Goal: Task Accomplishment & Management: Complete application form

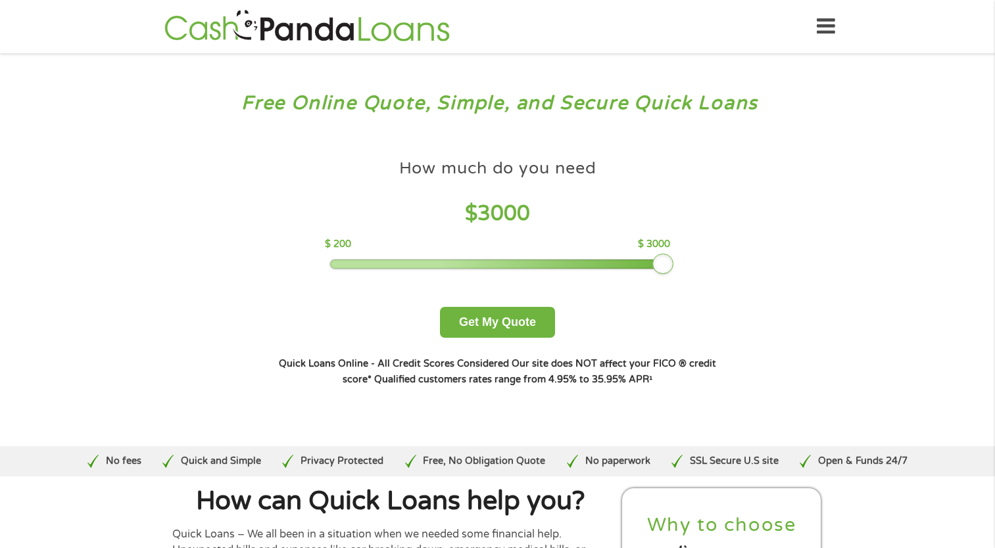
drag, startPoint x: 422, startPoint y: 266, endPoint x: 723, endPoint y: 283, distance: 301.7
click at [723, 283] on div "How much do you need $ 3000 $ 200 $ 3000 Get My Quote" at bounding box center [497, 245] width 460 height 185
click at [488, 331] on button "Get My Quote" at bounding box center [497, 322] width 115 height 31
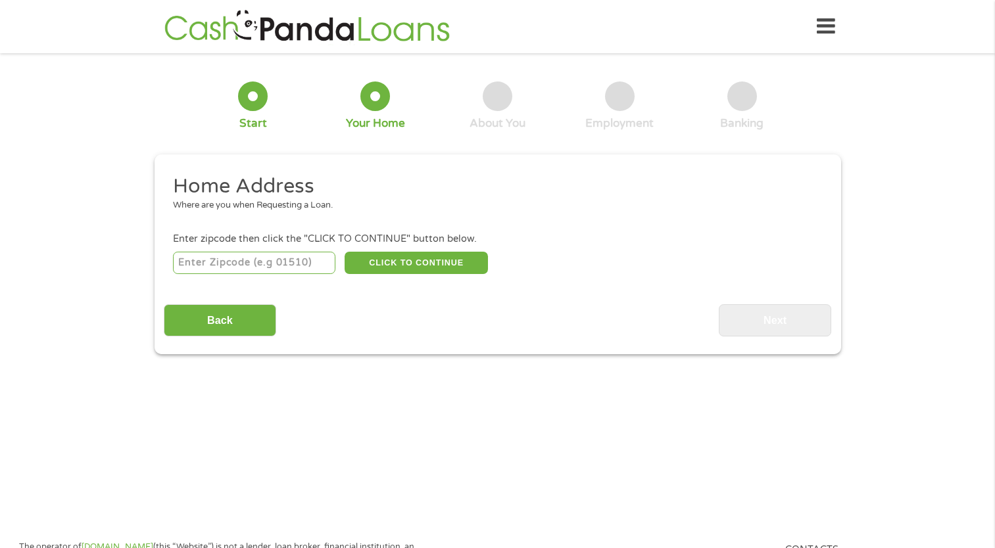
click at [279, 262] on input "number" at bounding box center [254, 263] width 162 height 22
type input "22835"
select select "Virginia"
click at [382, 260] on button "CLICK TO CONTINUE" at bounding box center [416, 263] width 143 height 22
type input "22835"
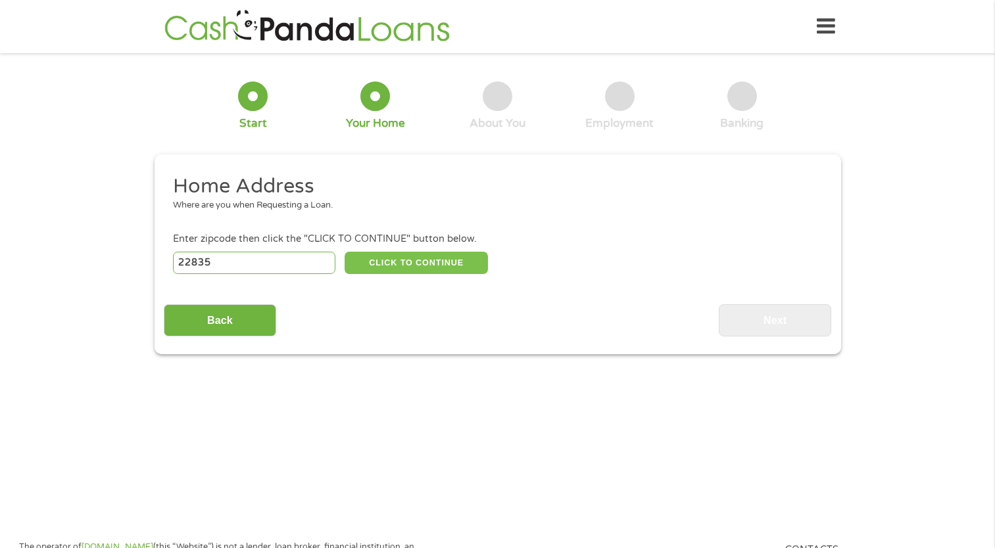
type input "Luray"
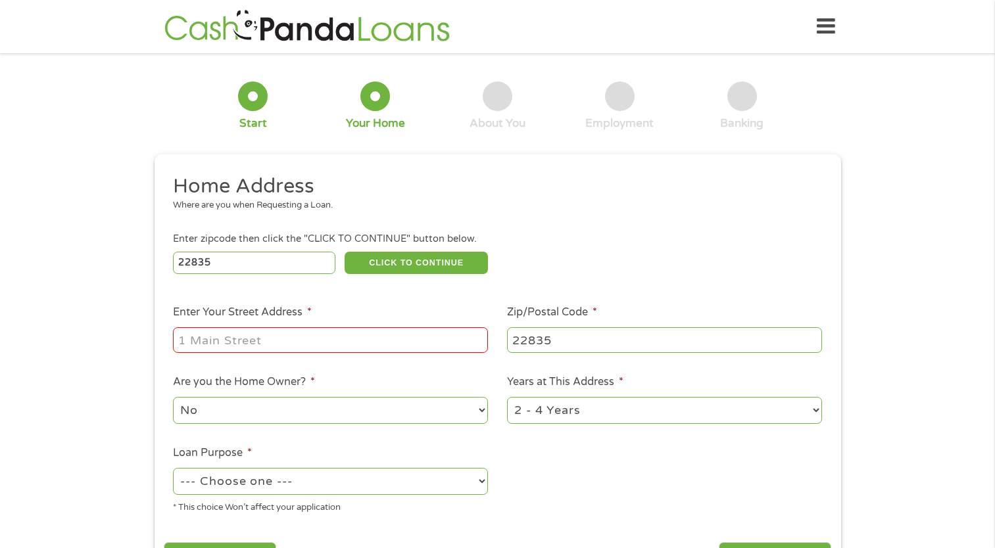
click at [358, 334] on input "Enter Your Street Address *" at bounding box center [330, 339] width 315 height 25
type input "1032 Phoebe Ln"
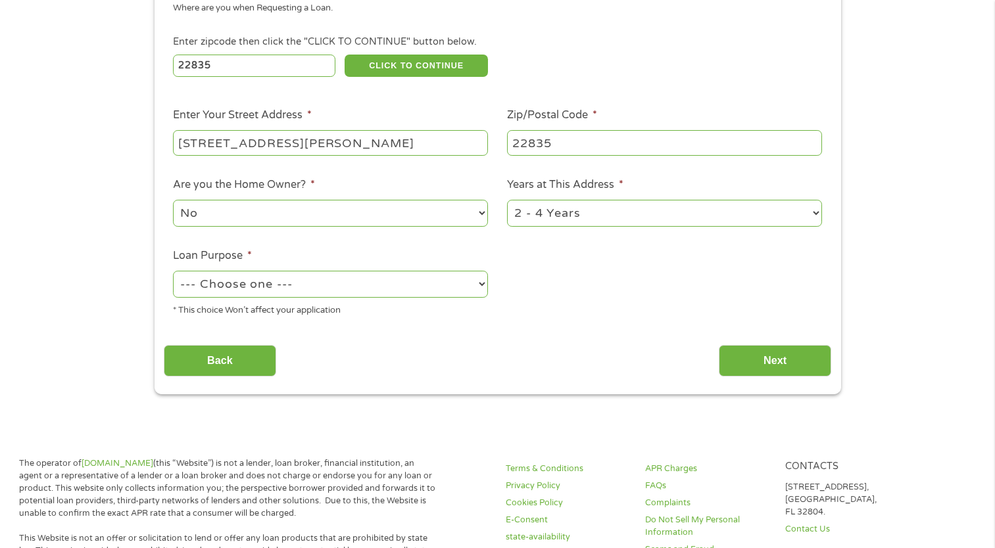
click at [375, 283] on select "--- Choose one --- Pay Bills Debt Consolidation Home Improvement Major Purchase…" at bounding box center [330, 284] width 315 height 27
select select "majorpurchase"
click at [173, 272] on select "--- Choose one --- Pay Bills Debt Consolidation Home Improvement Major Purchase…" at bounding box center [330, 284] width 315 height 27
click at [794, 370] on input "Next" at bounding box center [775, 361] width 112 height 32
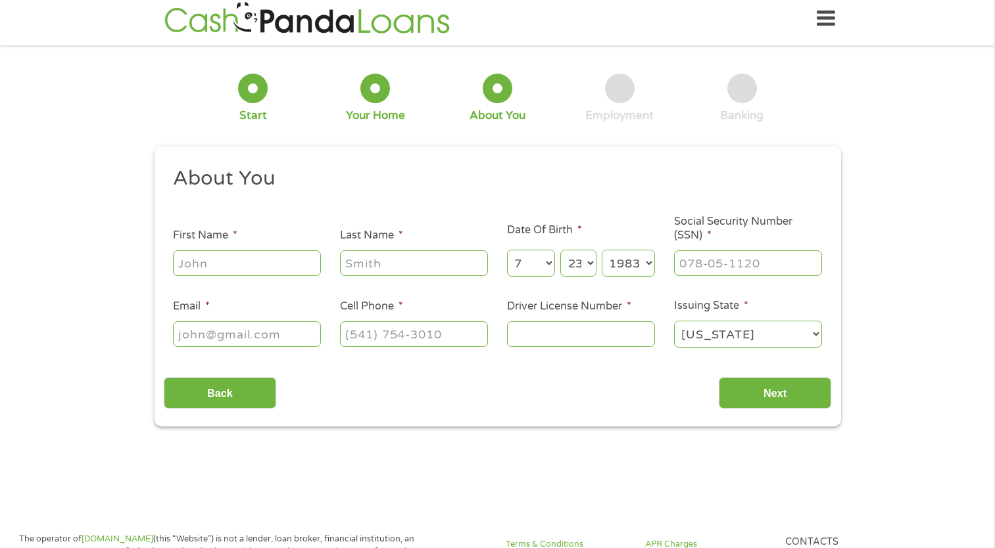
scroll to position [0, 0]
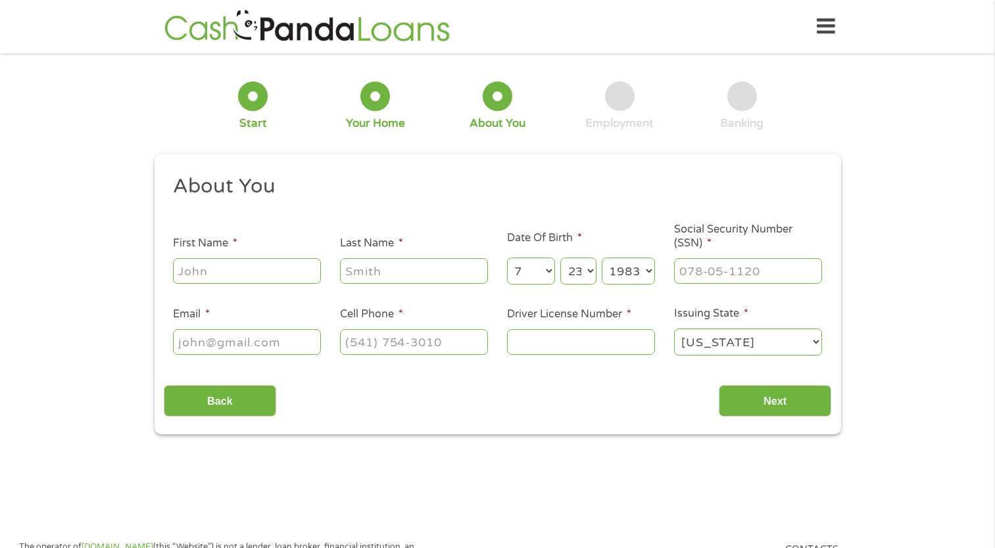
click at [285, 266] on input "First Name *" at bounding box center [247, 270] width 148 height 25
type input "Alicia"
type input "Burch"
type input "aaburch2014@gmail.com"
type input "(540) 481-5341"
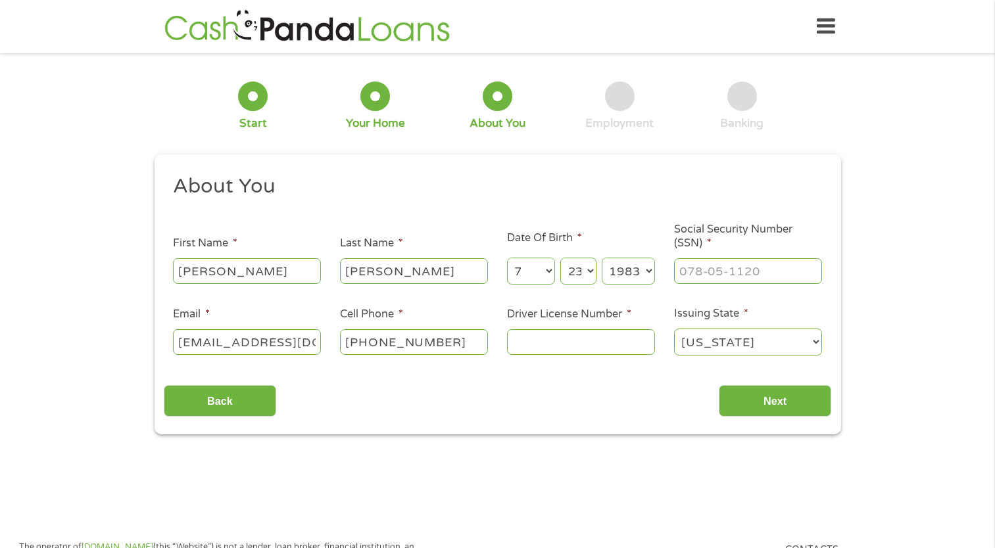
click at [523, 337] on input "Driver License Number *" at bounding box center [581, 341] width 148 height 25
type input "T64406970"
click at [798, 404] on input "Next" at bounding box center [775, 401] width 112 height 32
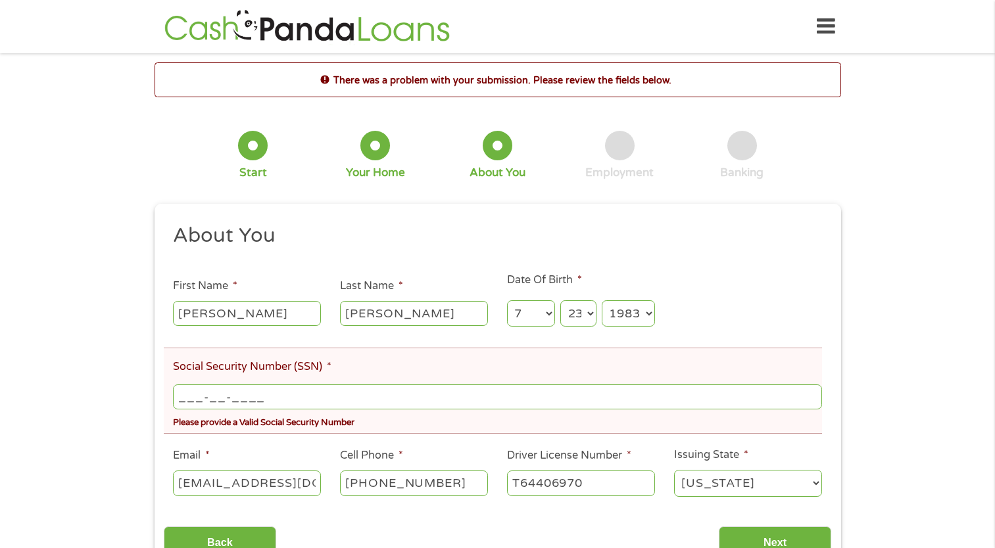
click at [805, 415] on li "Social Security Number (SSN) * ___-__-____ Please provide a Valid Social Securi…" at bounding box center [493, 391] width 658 height 86
click at [181, 394] on input "___-__-____" at bounding box center [497, 397] width 648 height 25
type input "228-43-7003"
click at [720, 272] on ul "About You This field is hidden when viewing the form Title * --- Choose one ---…" at bounding box center [497, 366] width 667 height 286
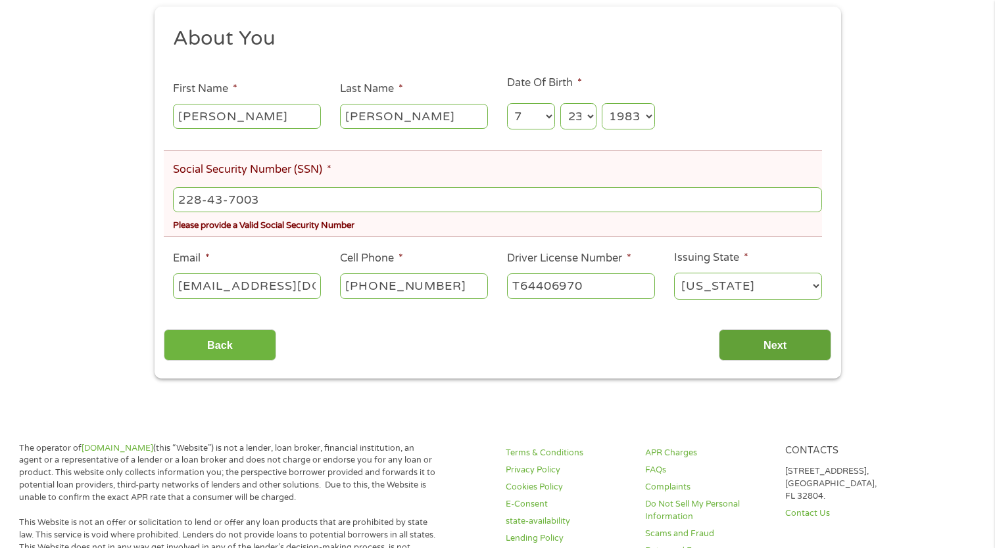
click at [765, 345] on input "Next" at bounding box center [775, 345] width 112 height 32
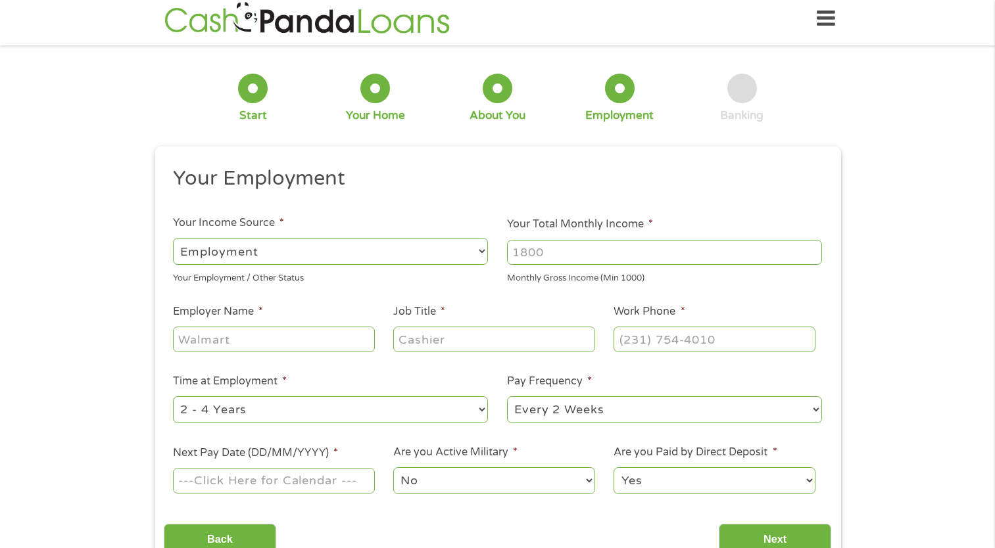
scroll to position [0, 0]
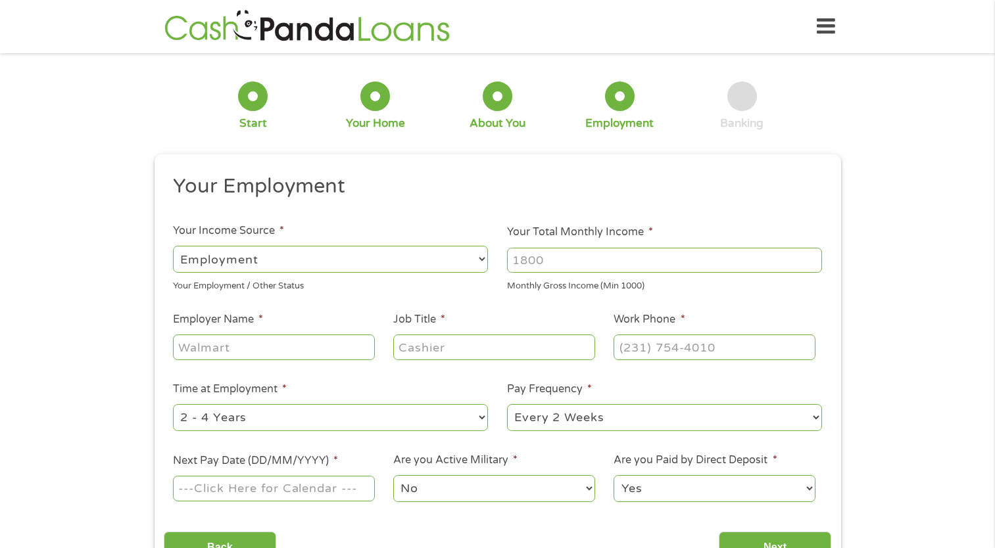
click at [366, 255] on select "--- Choose one --- Employment Self Employed Benefits" at bounding box center [330, 259] width 315 height 27
click at [173, 246] on select "--- Choose one --- Employment Self Employed Benefits" at bounding box center [330, 259] width 315 height 27
click at [558, 263] on input "Your Total Monthly Income *" at bounding box center [664, 260] width 315 height 25
click at [606, 264] on input "Your Total Monthly Income *" at bounding box center [664, 260] width 315 height 25
type input "1800"
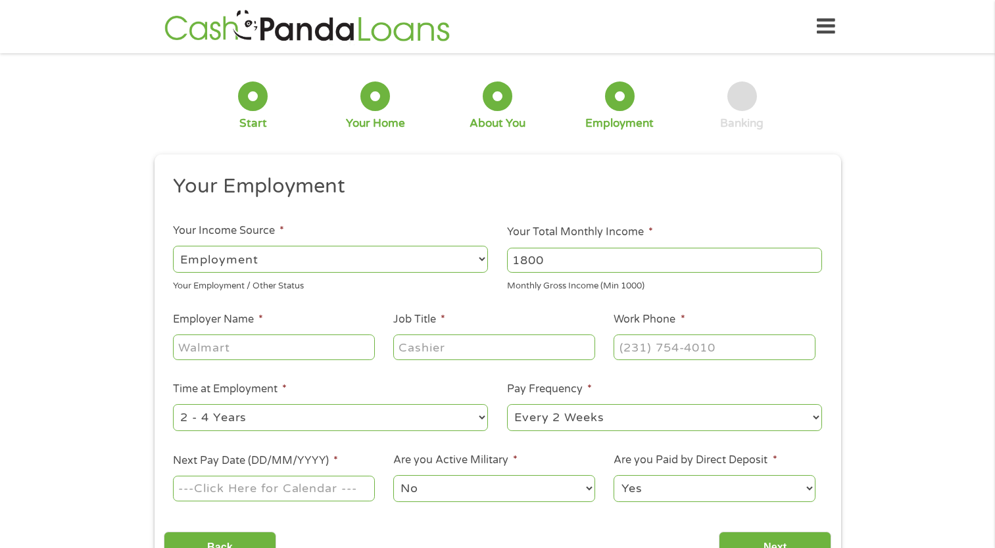
click at [273, 350] on input "Employer Name *" at bounding box center [273, 347] width 201 height 25
type input "Foltz Store"
type input "cook"
type input "(540) 481-5341"
click at [545, 423] on select "--- Choose one --- Every 2 Weeks Every Week Monthly Semi-Monthly" at bounding box center [664, 417] width 315 height 27
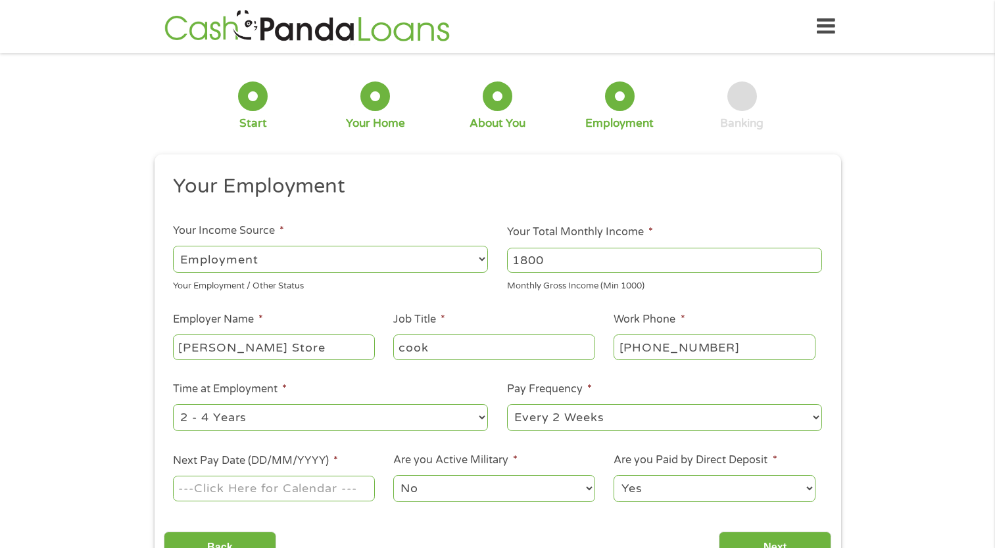
select select "weekly"
click at [507, 404] on select "--- Choose one --- Every 2 Weeks Every Week Monthly Semi-Monthly" at bounding box center [664, 417] width 315 height 27
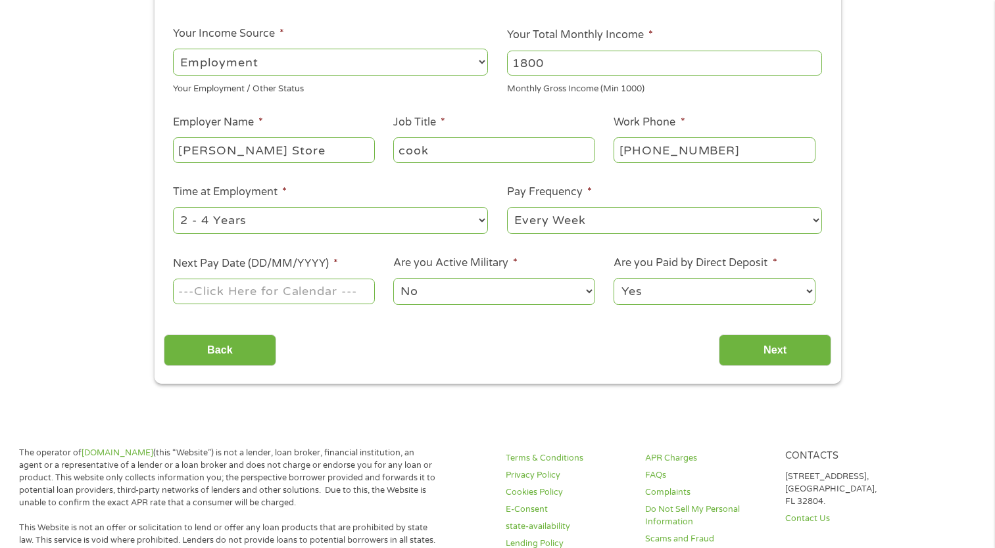
click at [246, 289] on input "Next Pay Date (DD/MM/YYYY) *" at bounding box center [273, 291] width 201 height 25
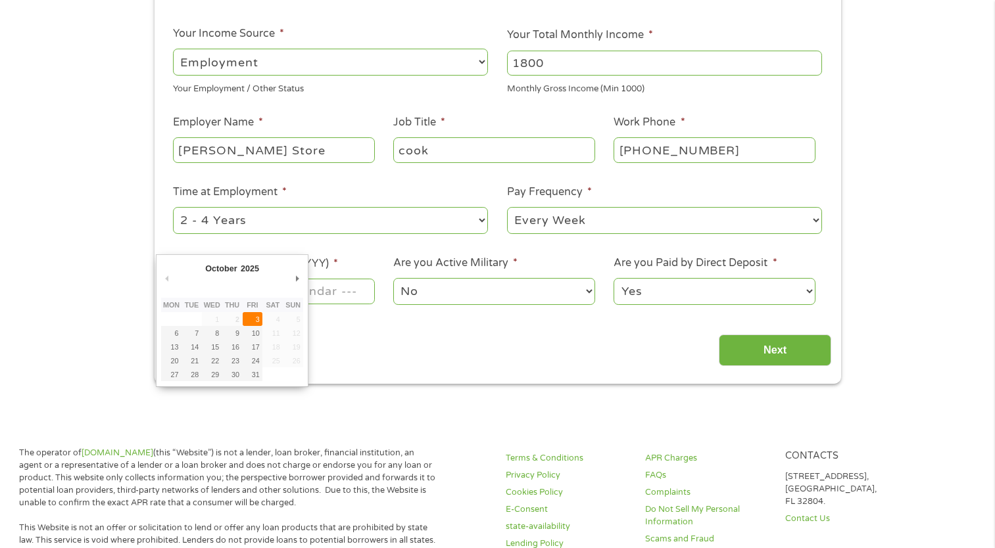
type input "03/10/2025"
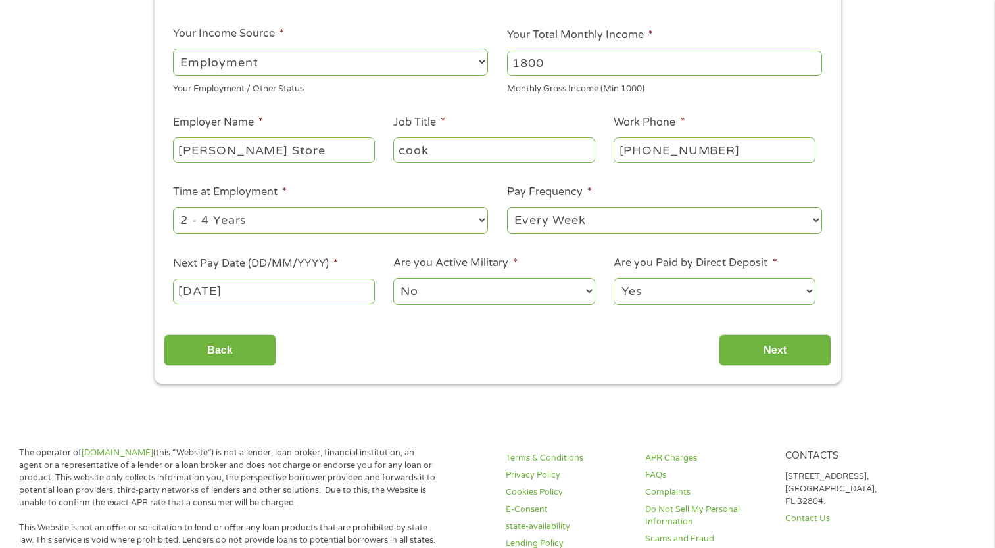
click at [658, 297] on select "Yes No" at bounding box center [713, 291] width 201 height 27
select select "0"
click at [613, 278] on select "Yes No" at bounding box center [713, 291] width 201 height 27
click at [749, 352] on input "Next" at bounding box center [775, 351] width 112 height 32
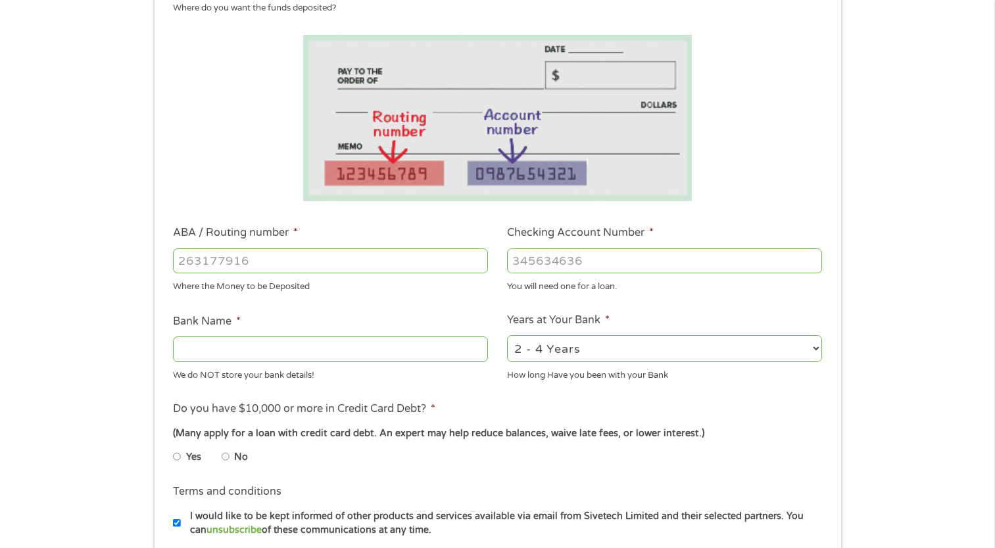
click at [261, 262] on input "ABA / Routing number *" at bounding box center [330, 261] width 315 height 25
click at [525, 262] on input "Checking Account Number *" at bounding box center [664, 261] width 315 height 25
click at [606, 260] on input "Checking Account Number *" at bounding box center [664, 261] width 315 height 25
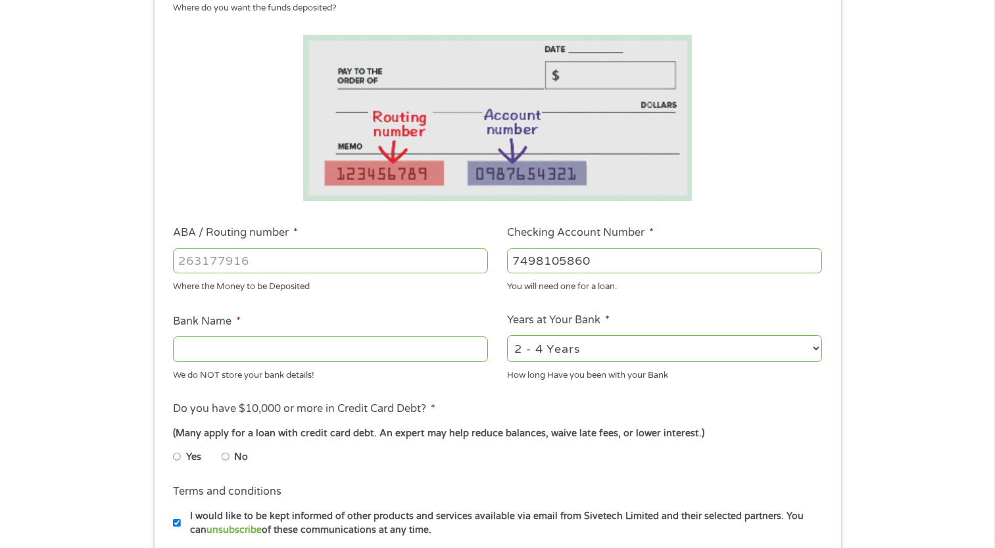
type input "7498105860"
click at [214, 264] on input "ABA / Routing number *" at bounding box center [330, 261] width 315 height 25
type input "051400549"
type input "WELLS FARGO BANK"
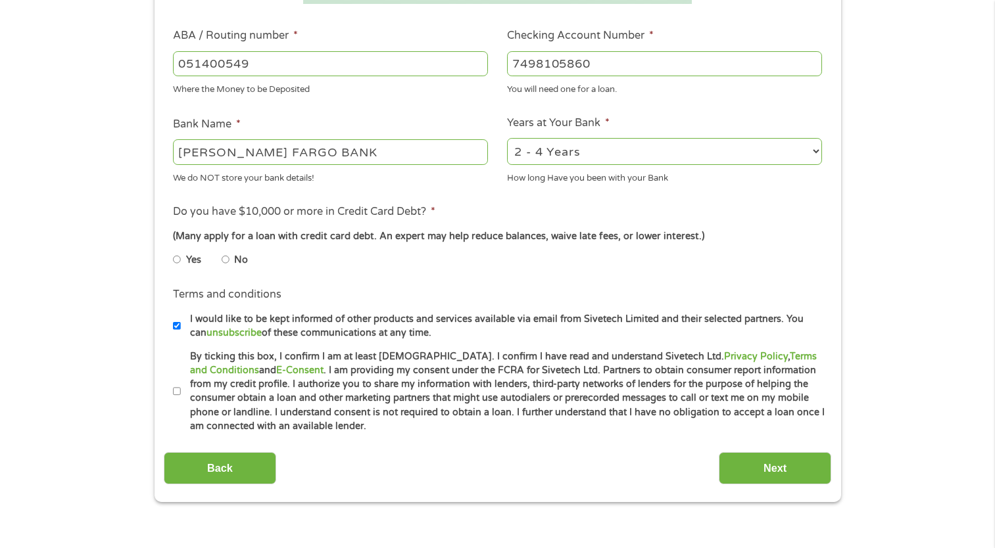
type input "051400549"
click at [224, 258] on input "No" at bounding box center [226, 259] width 8 height 21
radio input "true"
click at [181, 327] on label "I would like to be kept informed of other products and services available via e…" at bounding box center [503, 326] width 645 height 28
click at [181, 327] on input "I would like to be kept informed of other products and services available via e…" at bounding box center [177, 326] width 8 height 21
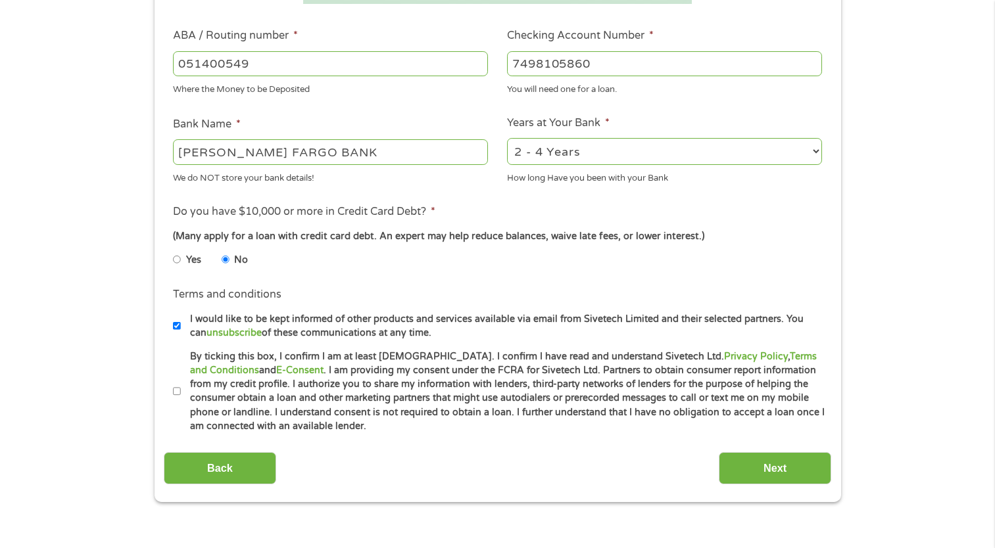
checkbox input "false"
click at [175, 395] on input "By ticking this box, I confirm I am at least 18 years old. I confirm I have rea…" at bounding box center [177, 391] width 8 height 21
checkbox input "true"
click at [763, 476] on input "Next" at bounding box center [775, 468] width 112 height 32
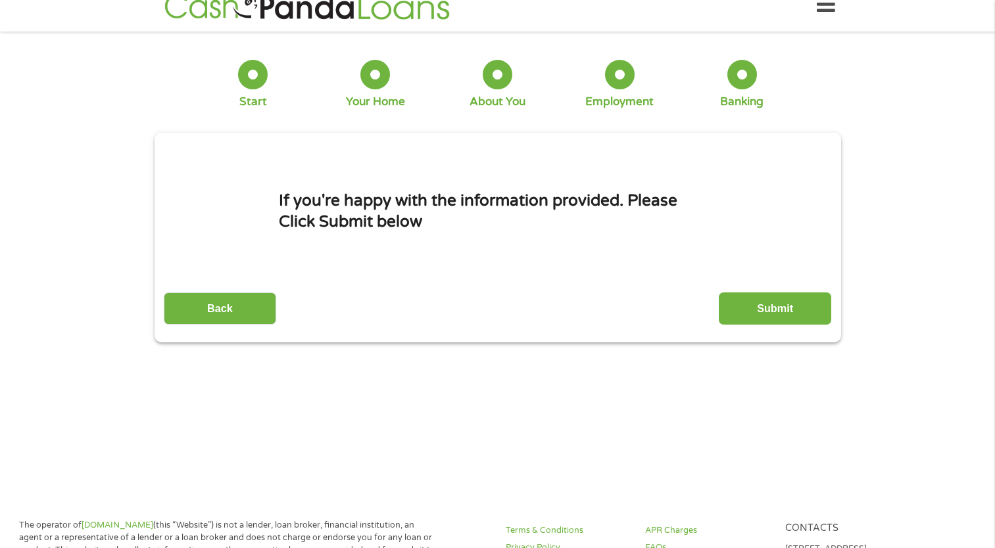
scroll to position [0, 0]
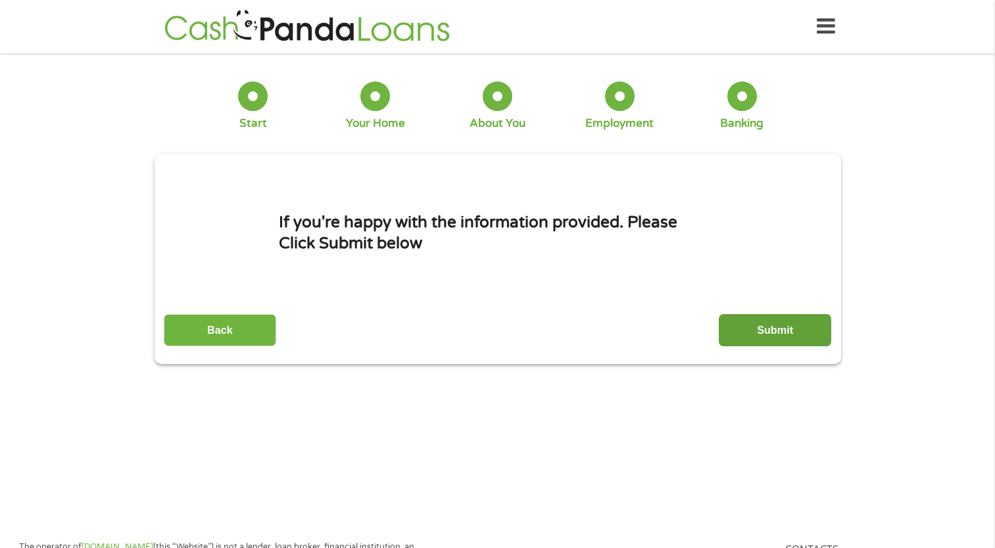
click at [779, 322] on input "Submit" at bounding box center [775, 330] width 112 height 32
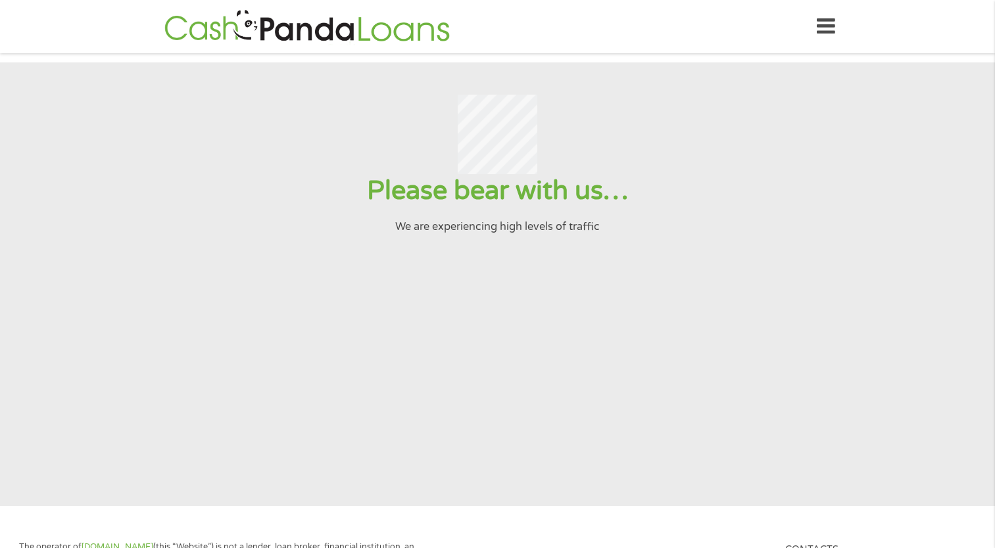
click at [816, 28] on div "Home Get Loan Offer How it works FAQs Blog Cash Loans Quick Loans Online Loans …" at bounding box center [497, 26] width 675 height 41
click at [829, 27] on icon at bounding box center [826, 27] width 18 height 32
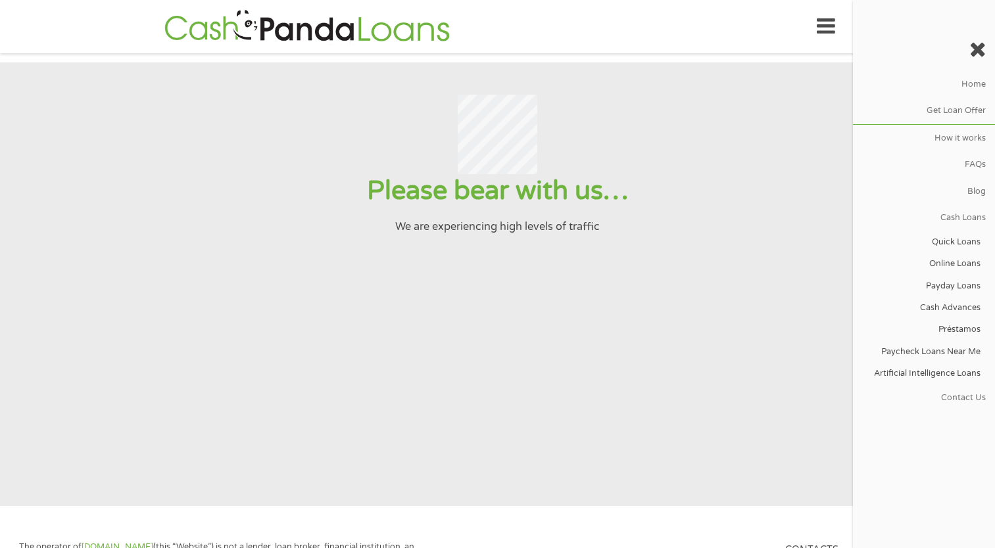
click at [829, 27] on icon at bounding box center [826, 27] width 18 height 32
click at [984, 54] on icon at bounding box center [977, 49] width 16 height 21
